Goal: Task Accomplishment & Management: Use online tool/utility

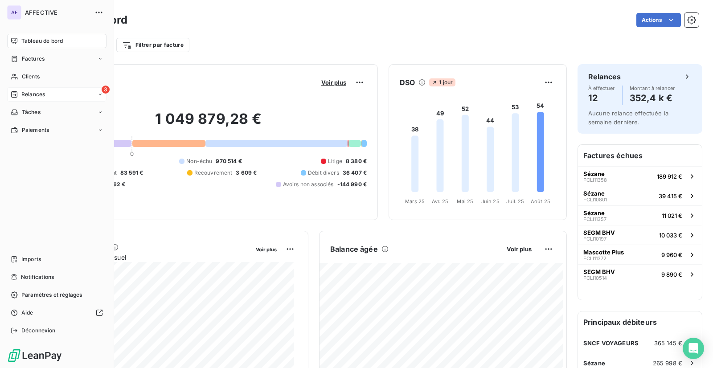
click at [52, 95] on div "3 Relances" at bounding box center [56, 94] width 99 height 14
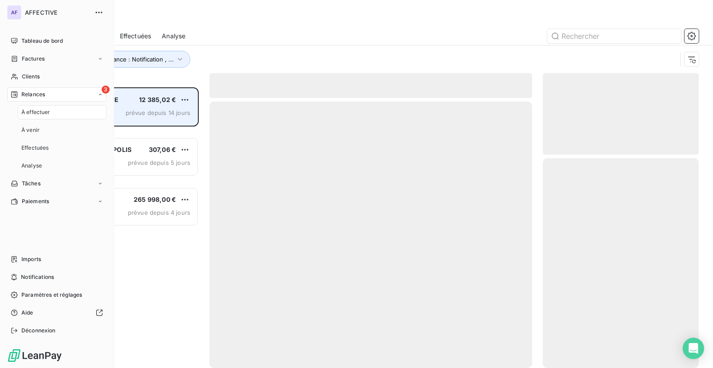
scroll to position [274, 149]
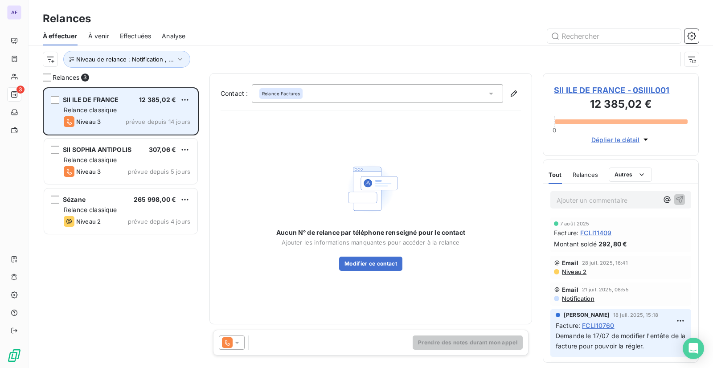
click at [156, 115] on div "SII ILE DE FRANCE 12 385,02 € Relance classique Niveau 3 prévue depuis 14 jours" at bounding box center [120, 111] width 153 height 45
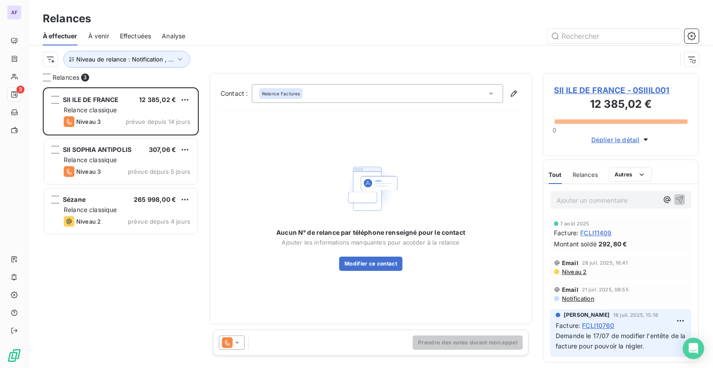
click at [590, 88] on span "SII ILE DE FRANCE - 0SIIIL001" at bounding box center [621, 90] width 134 height 12
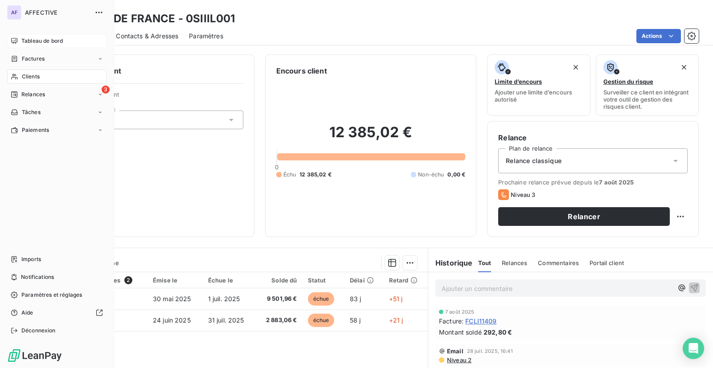
click at [29, 41] on span "Tableau de bord" at bounding box center [41, 41] width 41 height 8
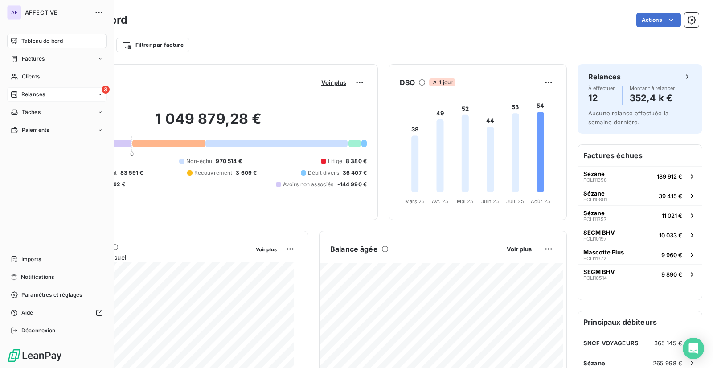
click at [12, 88] on div "3 Relances" at bounding box center [56, 94] width 99 height 14
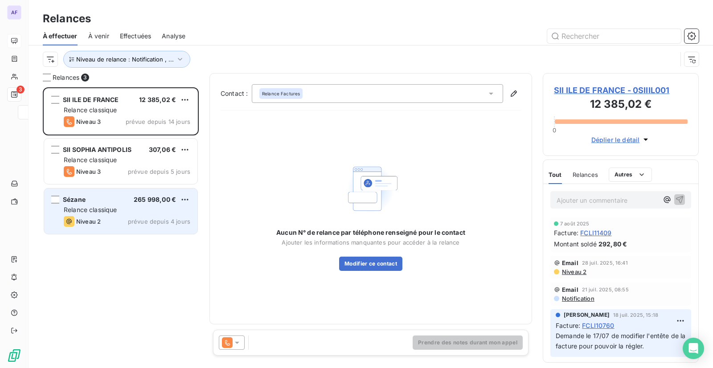
scroll to position [274, 149]
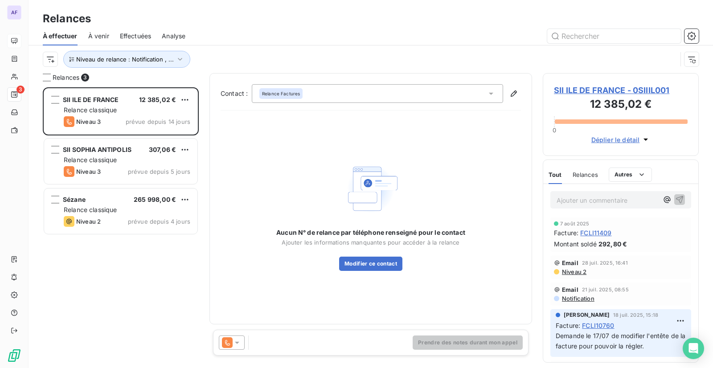
click at [103, 38] on span "À venir" at bounding box center [98, 36] width 21 height 9
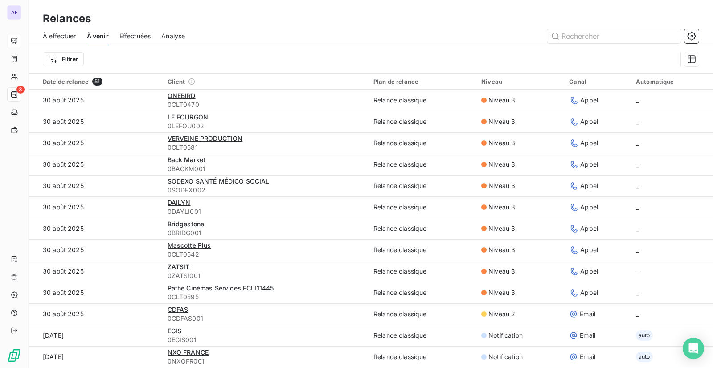
click at [127, 35] on span "Effectuées" at bounding box center [135, 36] width 32 height 9
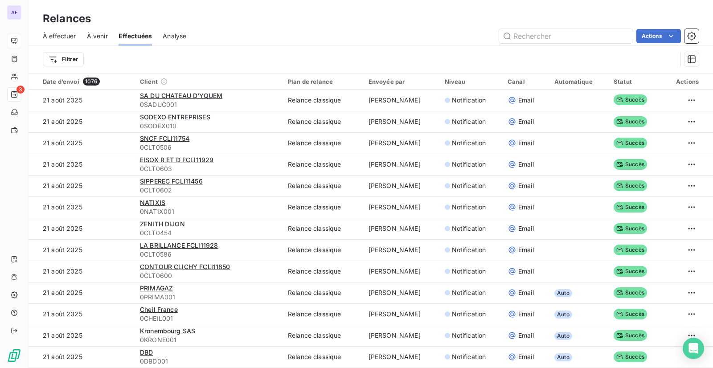
click at [181, 40] on span "Analyse" at bounding box center [175, 36] width 24 height 9
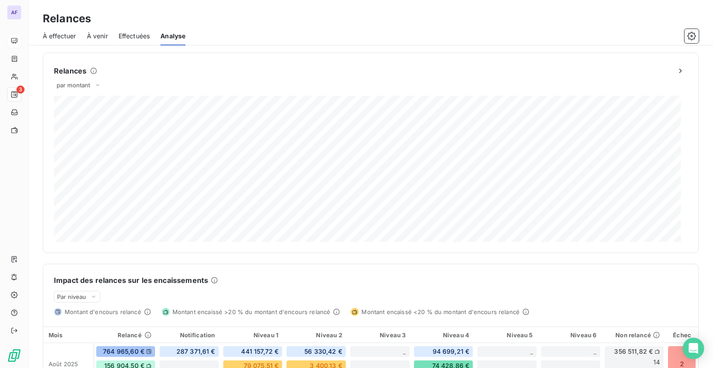
click at [49, 33] on span "À effectuer" at bounding box center [59, 36] width 33 height 9
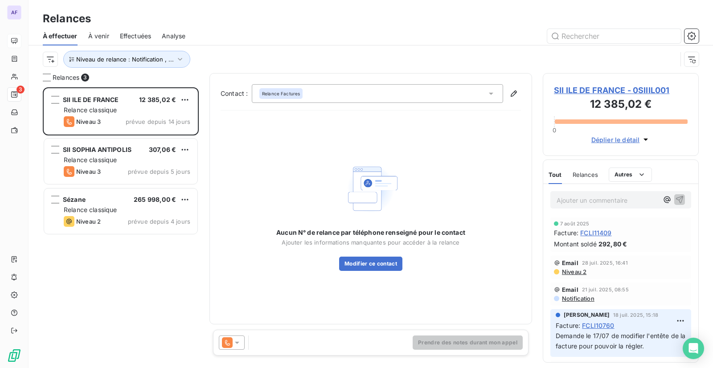
scroll to position [274, 149]
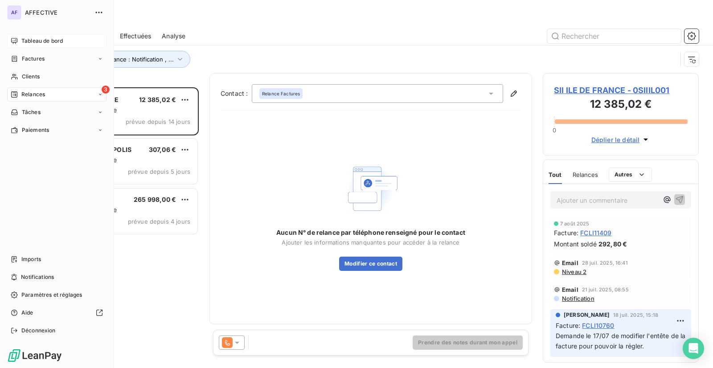
click at [17, 40] on icon at bounding box center [14, 41] width 6 height 6
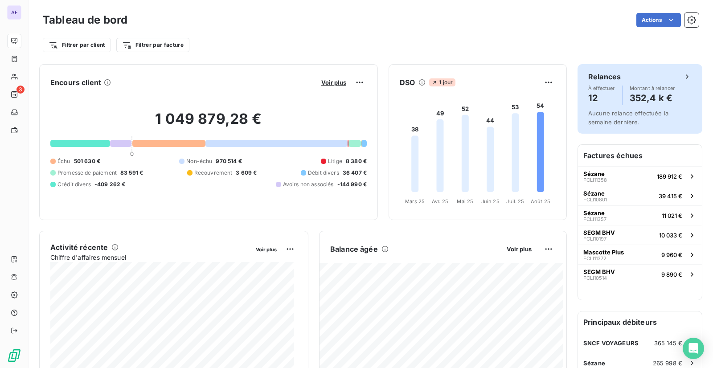
click at [594, 97] on h4 "12" at bounding box center [601, 98] width 27 height 14
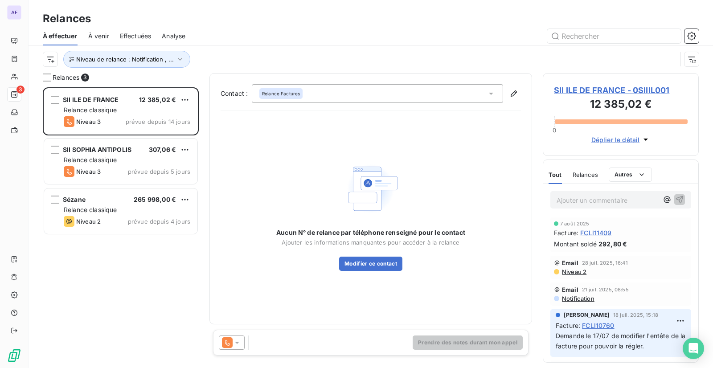
scroll to position [274, 149]
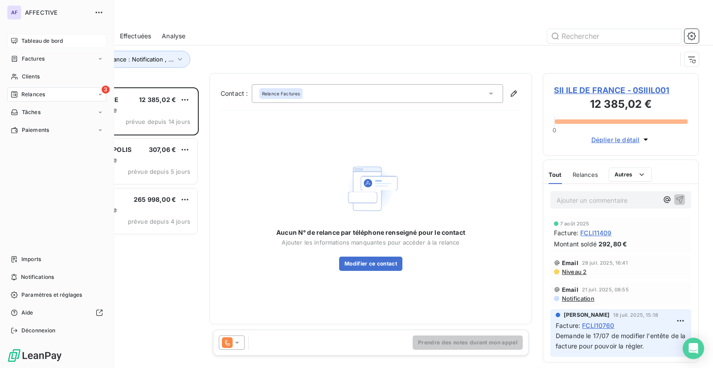
click at [24, 36] on div "Tableau de bord" at bounding box center [56, 41] width 99 height 14
